Goal: Task Accomplishment & Management: Manage account settings

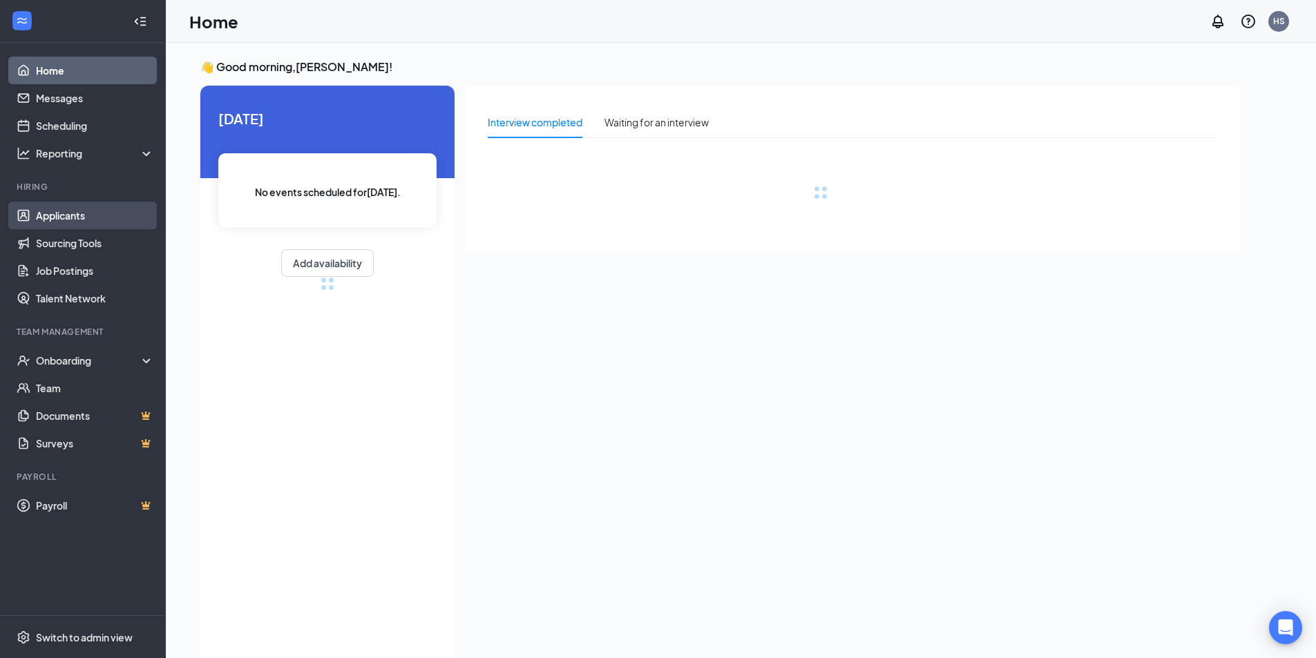
click at [62, 213] on link "Applicants" at bounding box center [95, 216] width 118 height 28
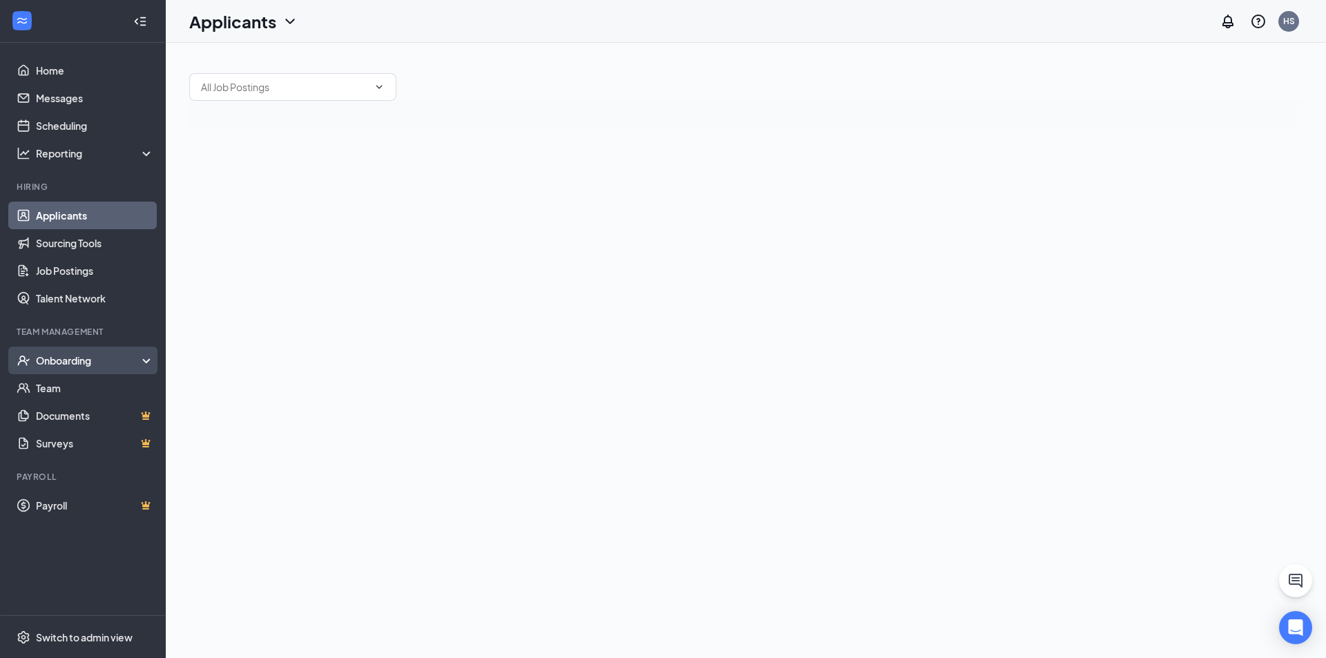
drag, startPoint x: 87, startPoint y: 348, endPoint x: 86, endPoint y: 358, distance: 10.5
click at [85, 352] on div "Onboarding" at bounding box center [83, 361] width 166 height 28
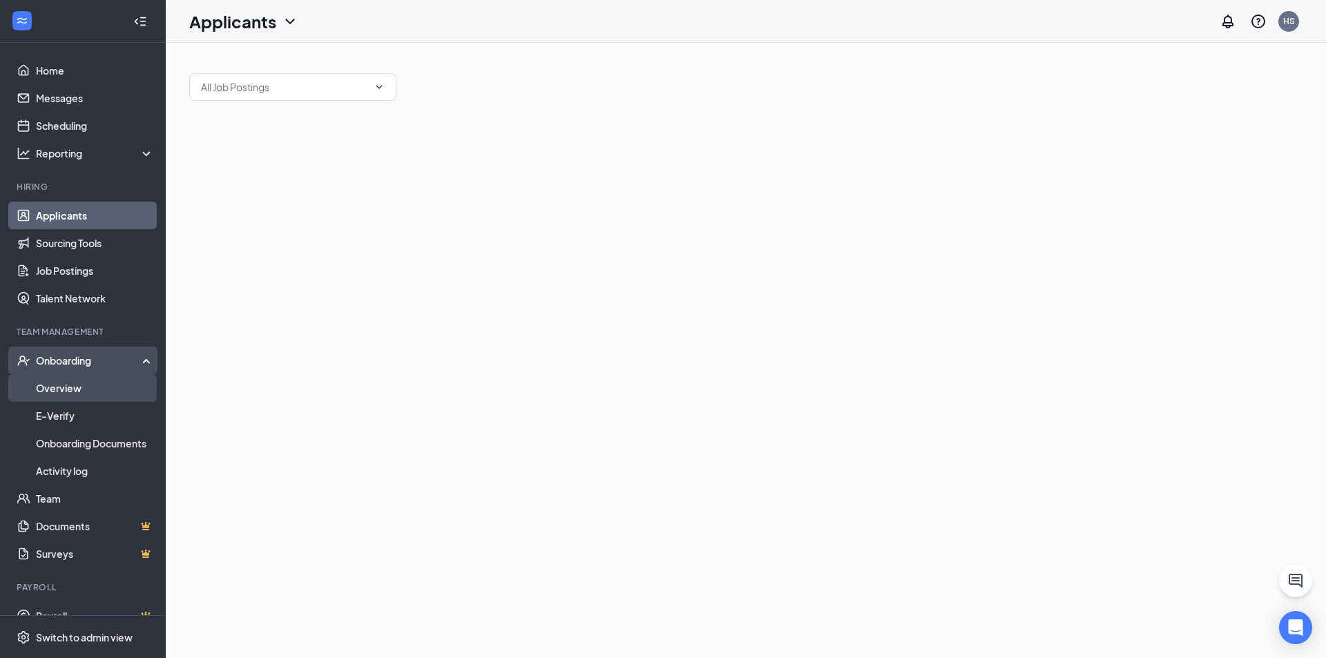
click at [83, 394] on link "Overview" at bounding box center [95, 388] width 118 height 28
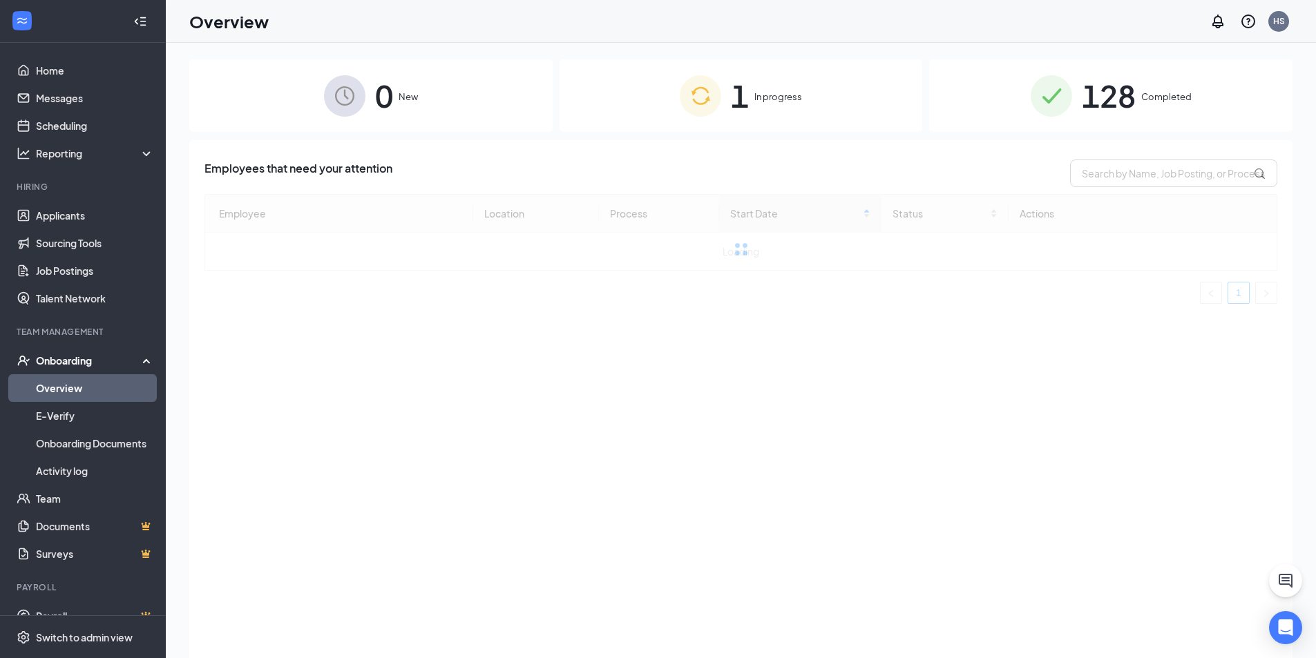
click at [754, 102] on div "1 In progress" at bounding box center [740, 95] width 363 height 73
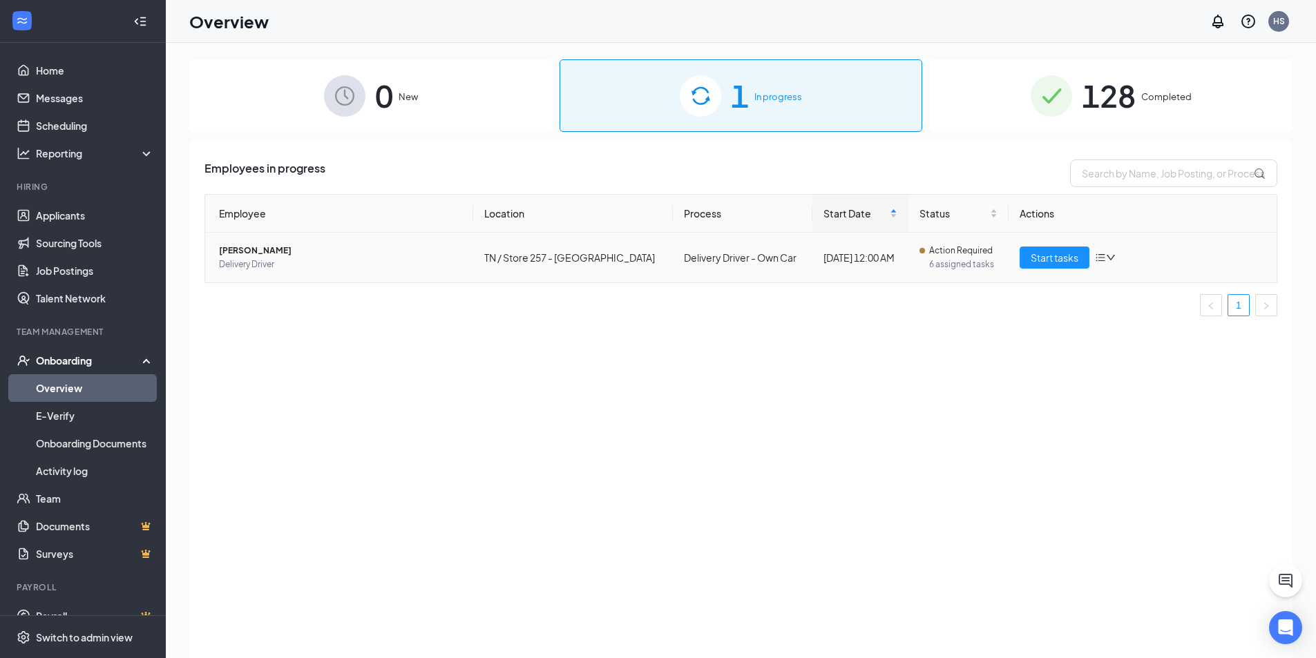
click at [345, 254] on span "[PERSON_NAME]" at bounding box center [340, 251] width 243 height 14
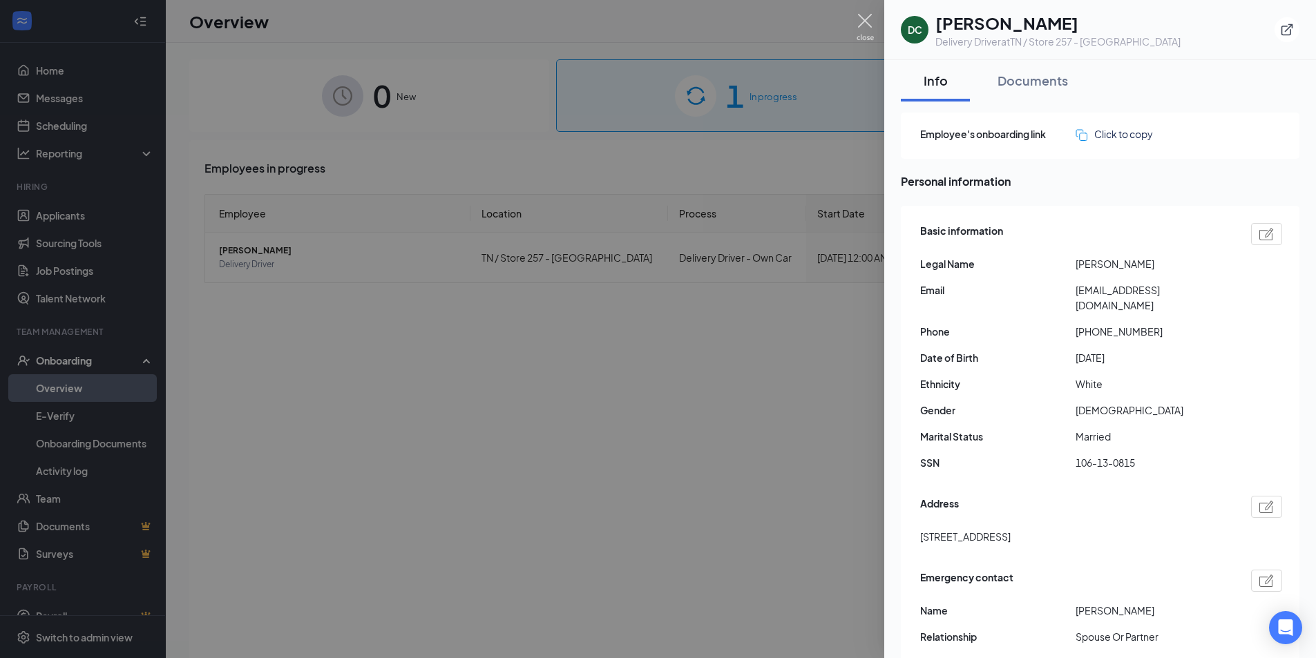
click at [862, 18] on img at bounding box center [864, 27] width 17 height 27
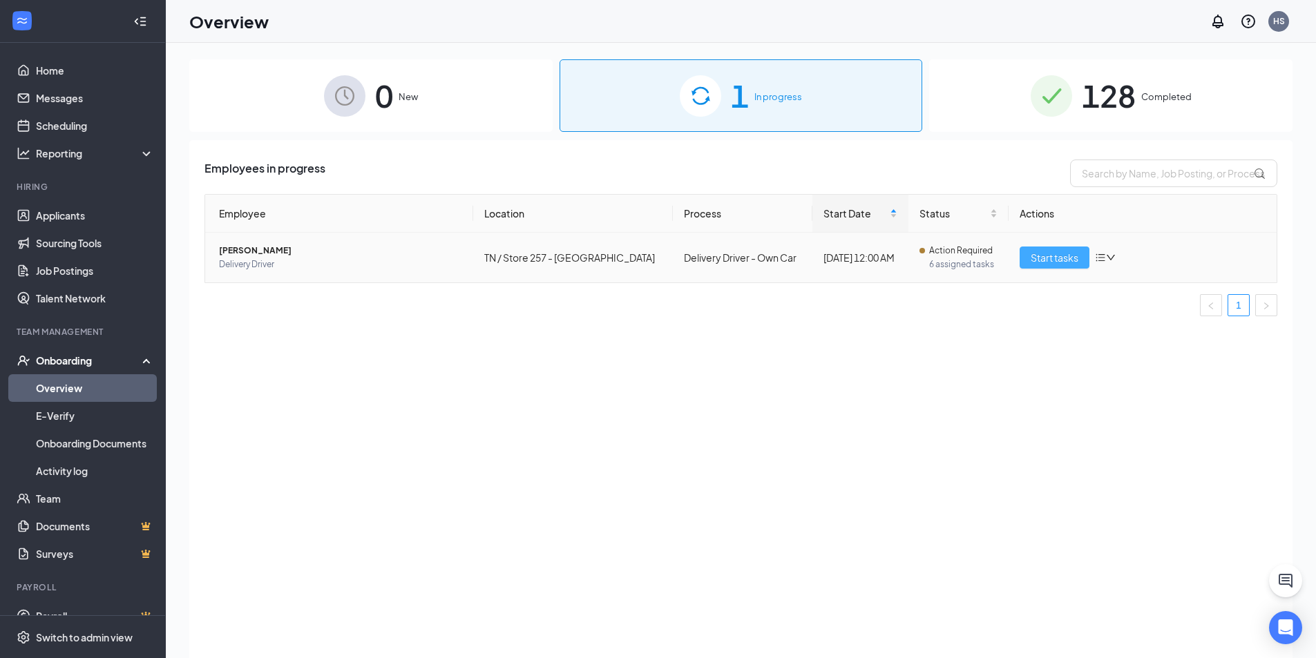
click at [1049, 258] on span "Start tasks" at bounding box center [1055, 257] width 48 height 15
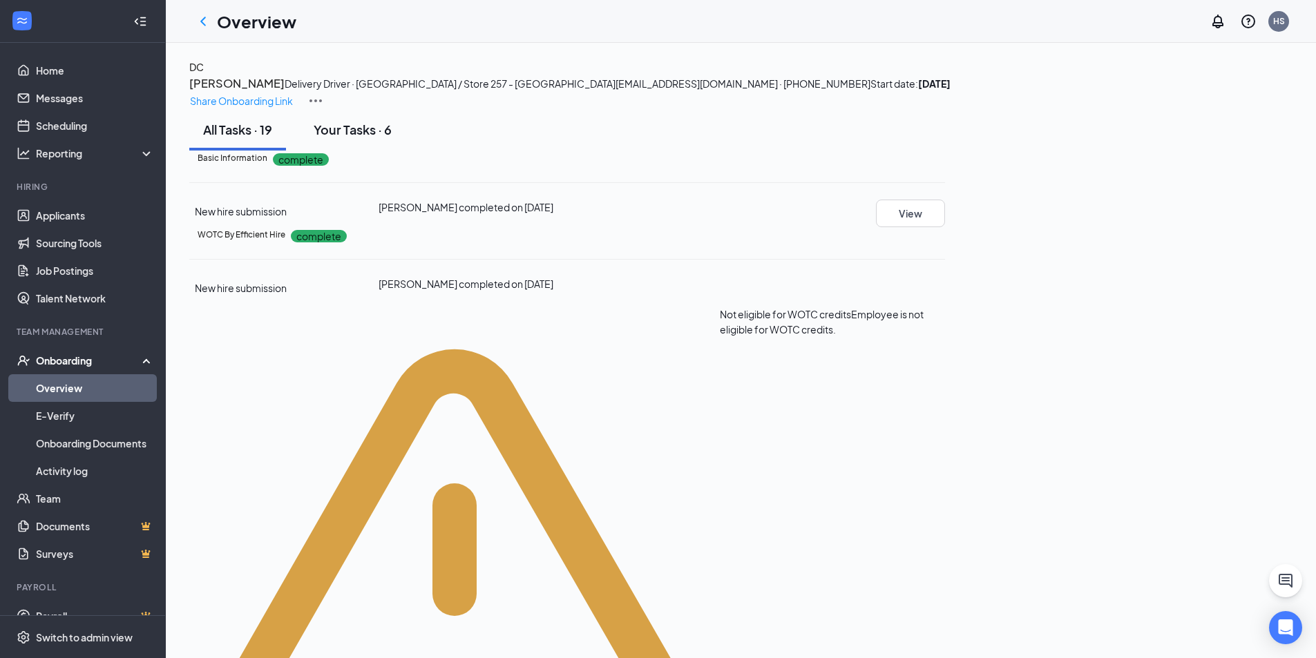
click at [366, 138] on div "Your Tasks · 6" at bounding box center [353, 129] width 78 height 17
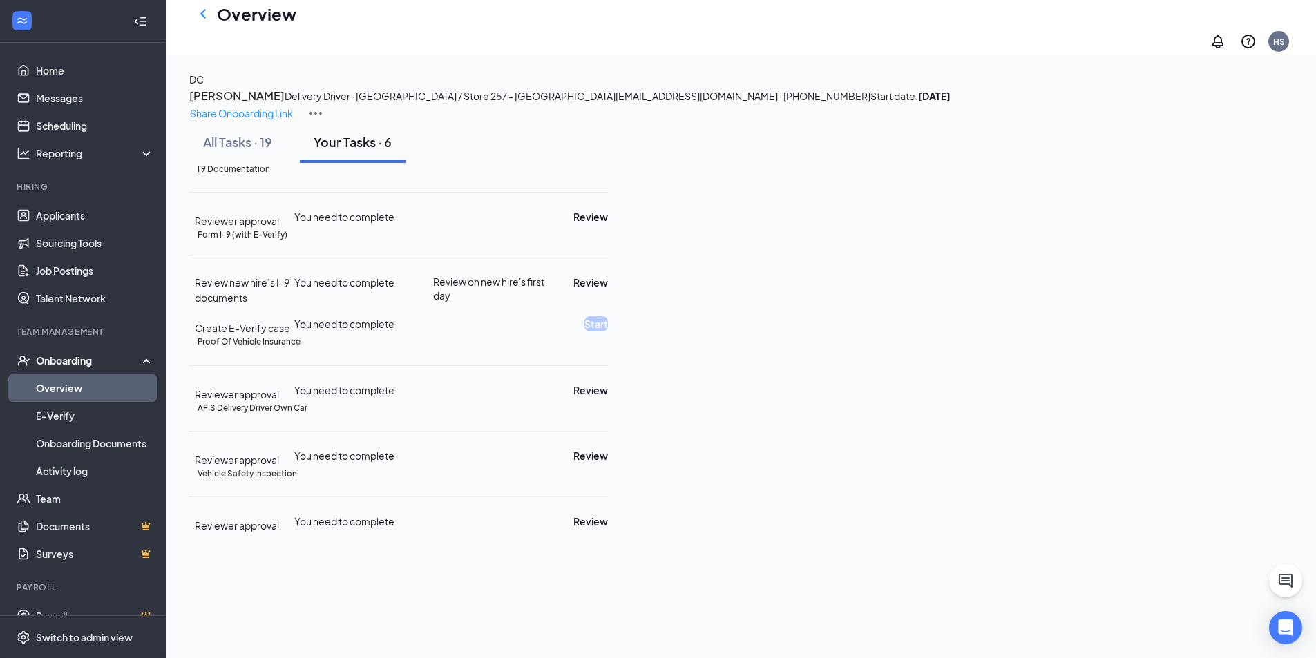
scroll to position [155, 0]
click at [256, 133] on div "All Tasks · 19" at bounding box center [237, 141] width 69 height 17
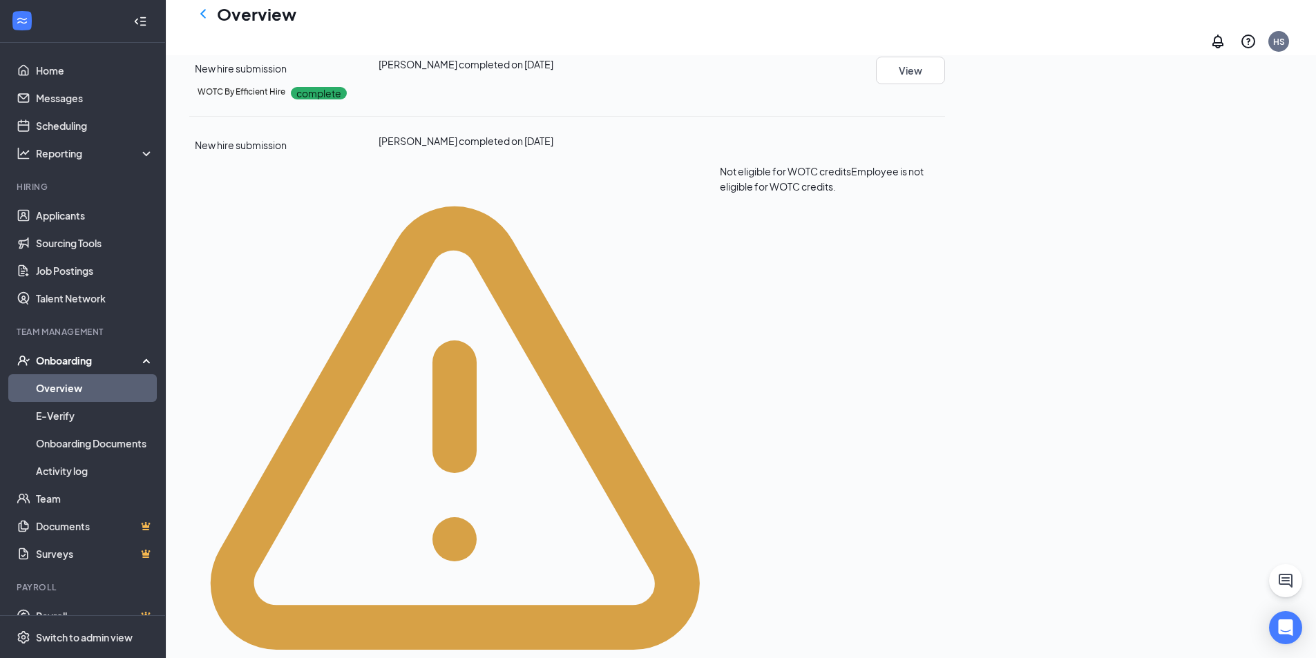
scroll to position [0, 0]
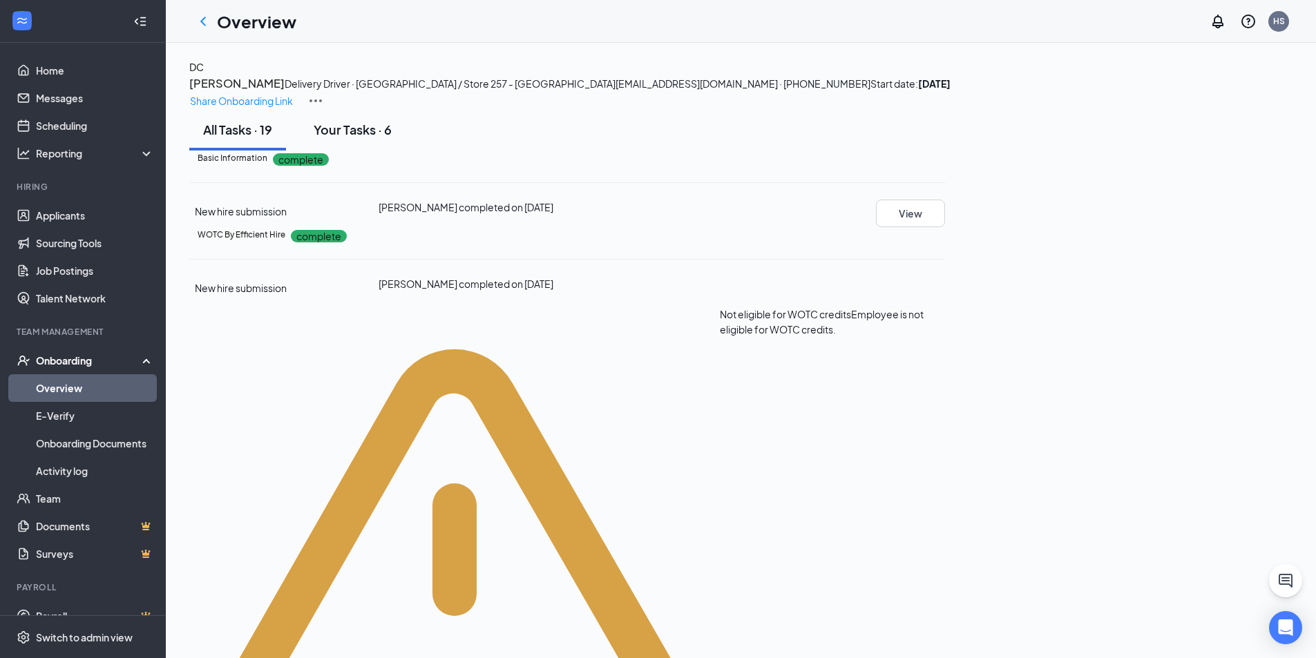
click at [386, 138] on div "Your Tasks · 6" at bounding box center [353, 129] width 78 height 17
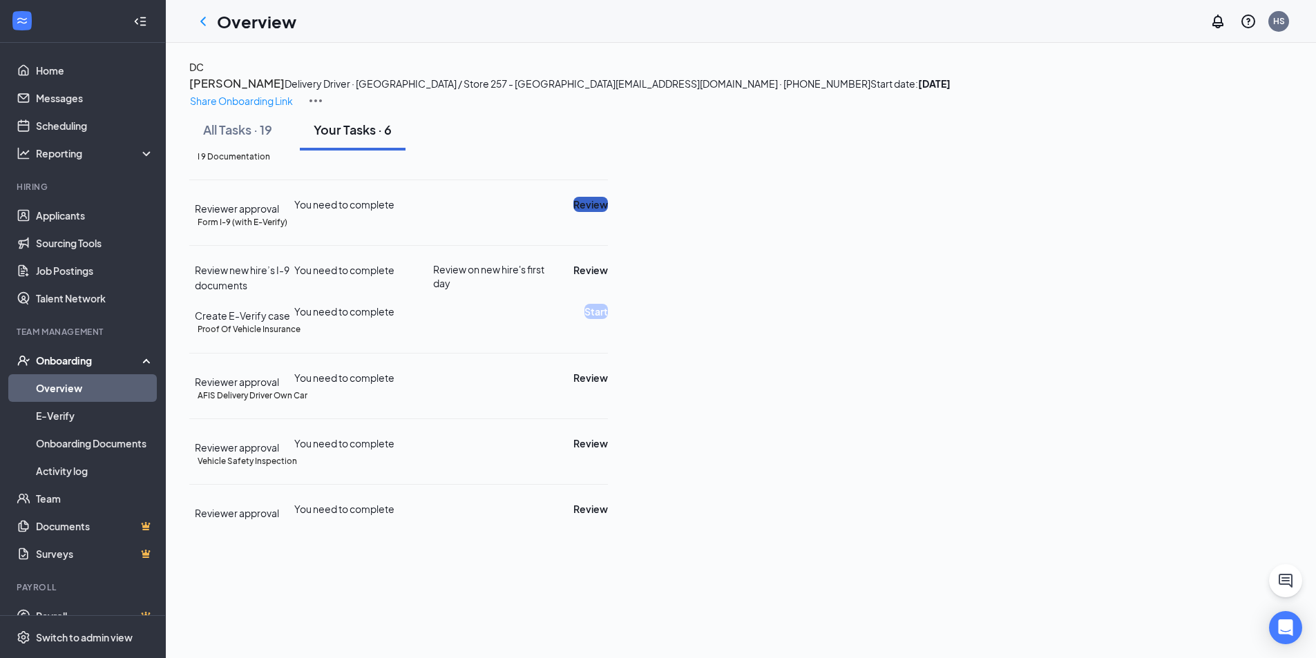
click at [608, 212] on button "Review" at bounding box center [590, 204] width 35 height 15
